Goal: Navigation & Orientation: Find specific page/section

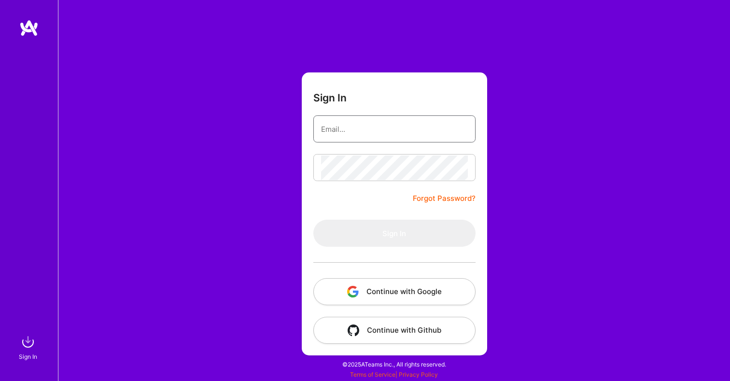
type input "[EMAIL_ADDRESS][DOMAIN_NAME]"
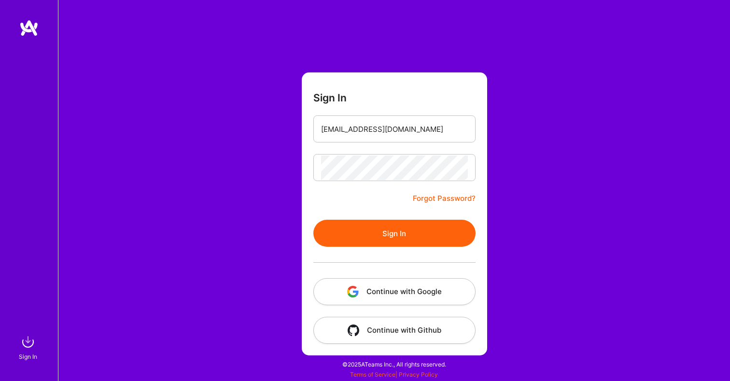
click at [349, 232] on button "Sign In" at bounding box center [394, 233] width 162 height 27
